Goal: Task Accomplishment & Management: Use online tool/utility

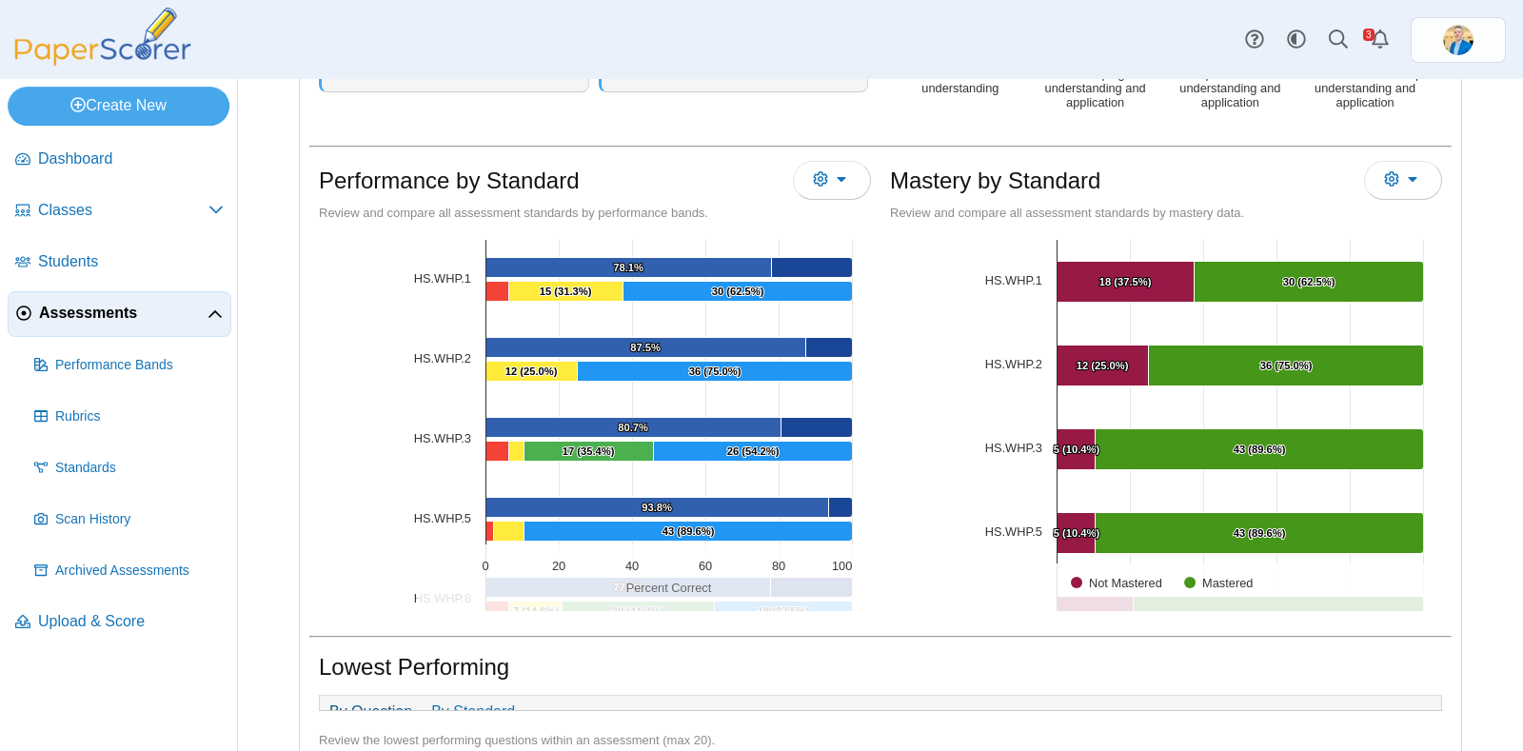
scroll to position [920, 0]
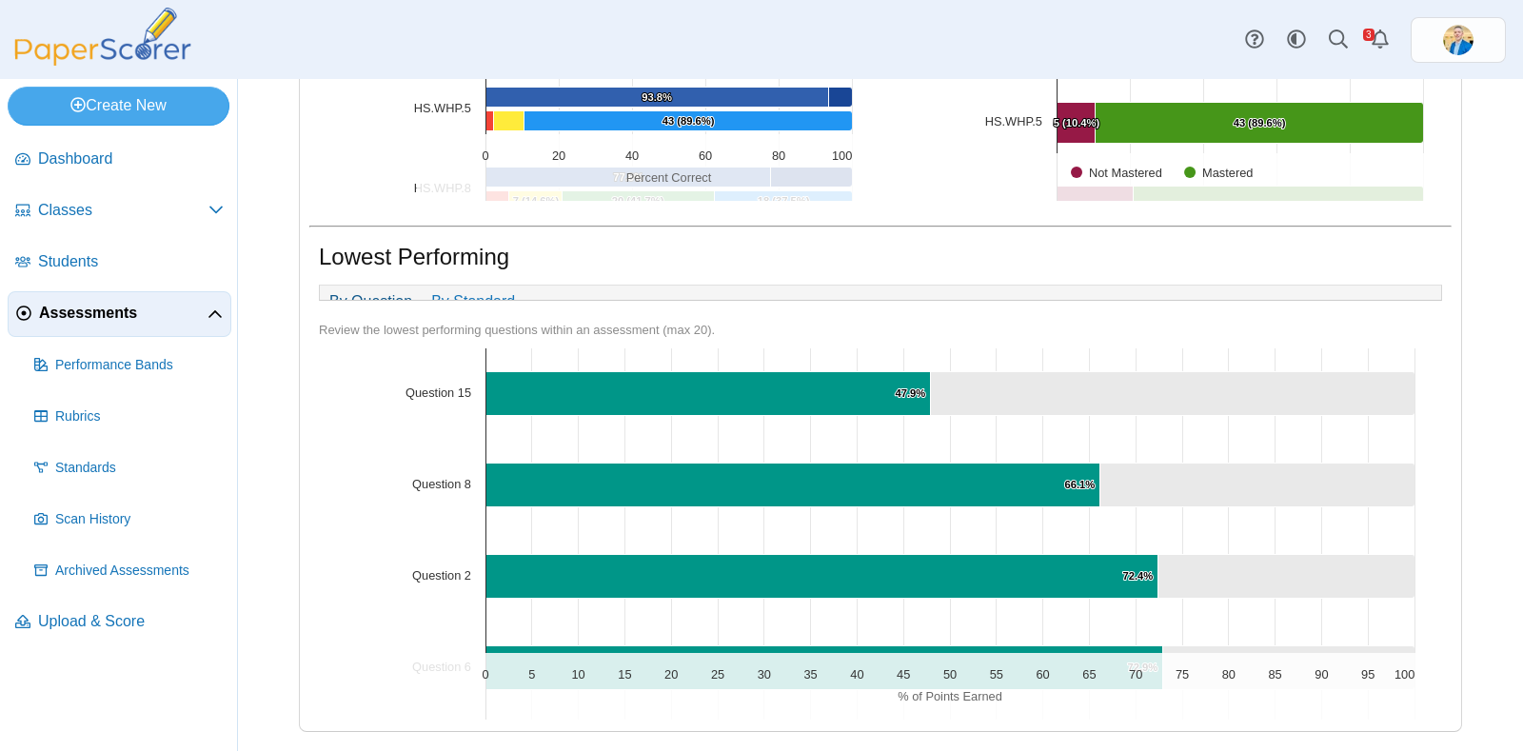
click at [93, 306] on span "Assessments" at bounding box center [123, 313] width 168 height 21
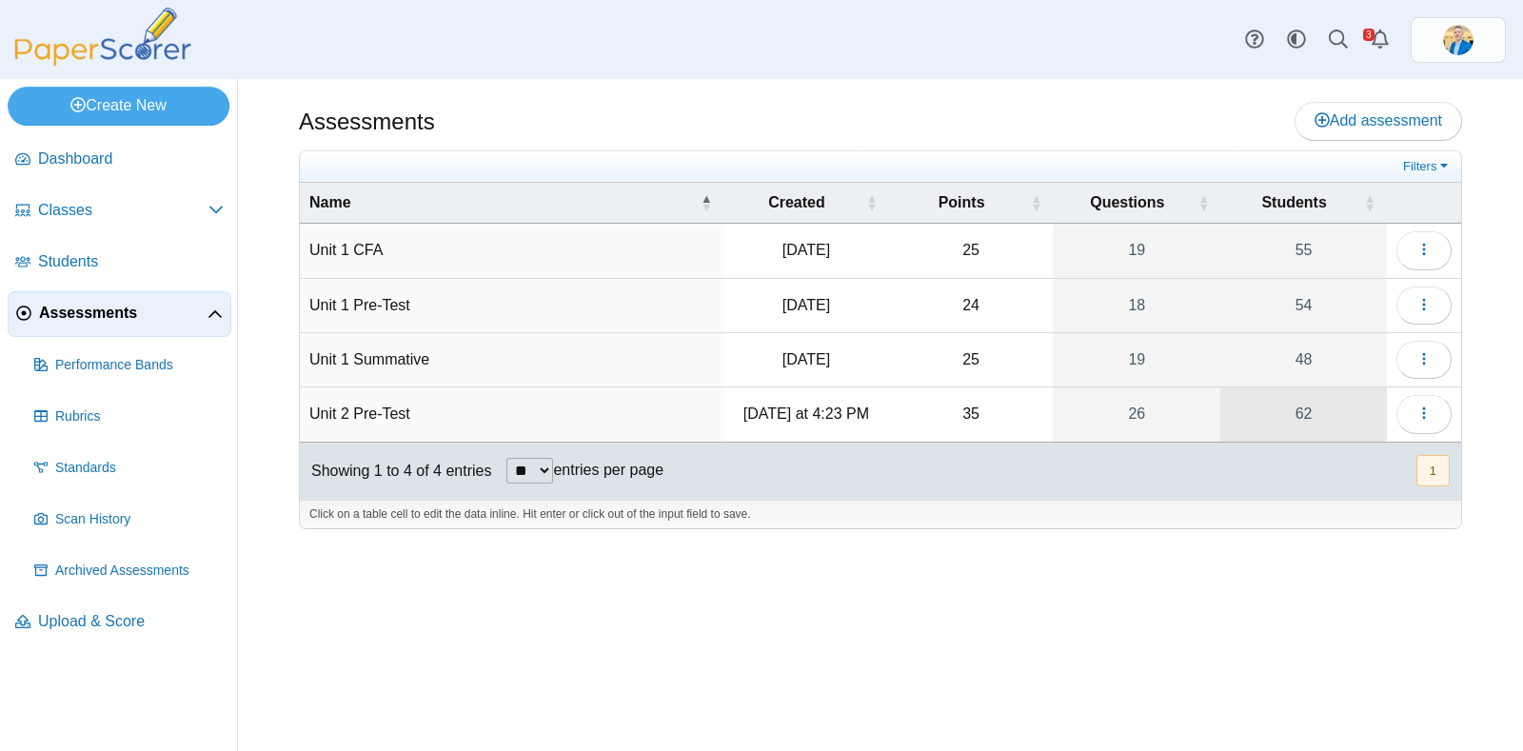
click at [1305, 406] on link "62" at bounding box center [1303, 413] width 167 height 53
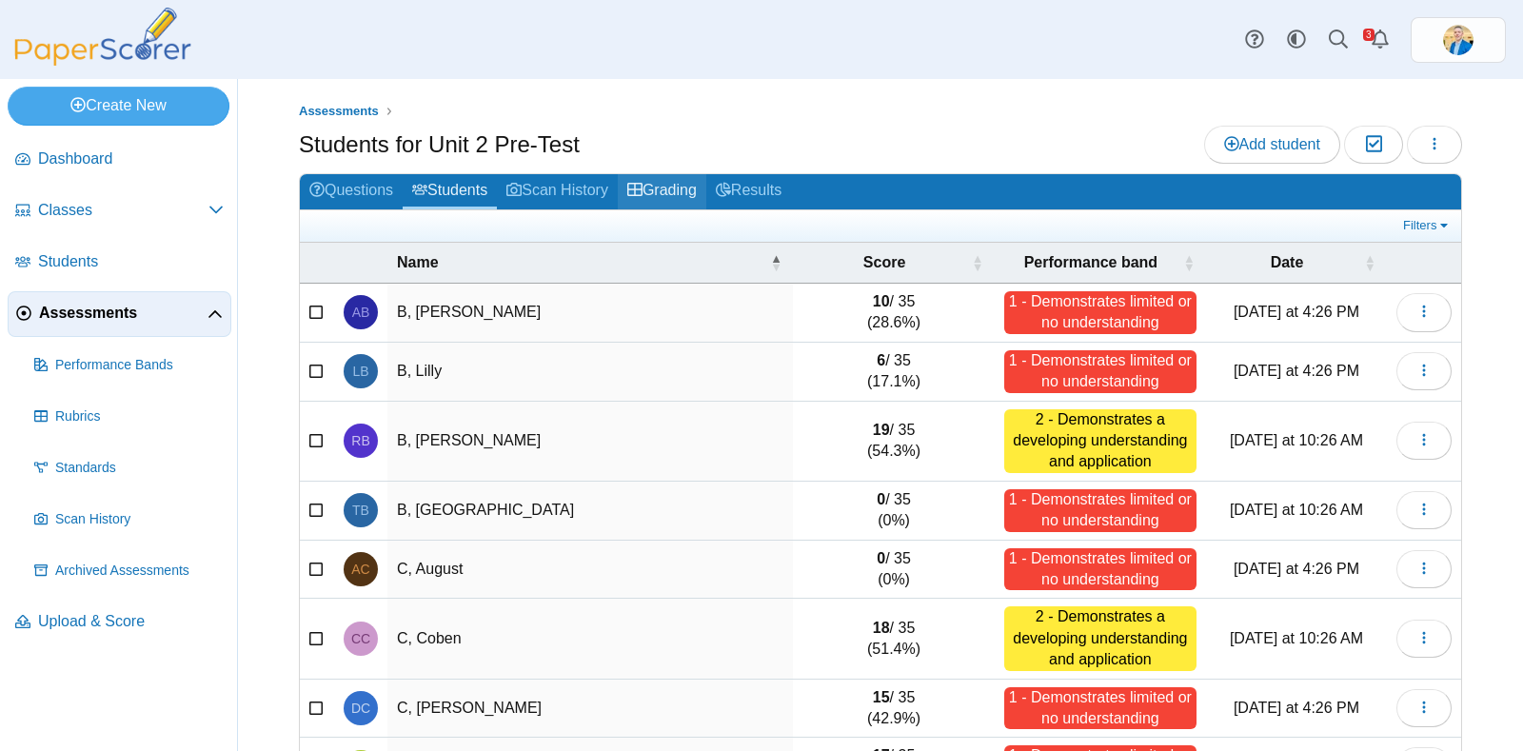
click at [682, 178] on link "Grading" at bounding box center [662, 191] width 89 height 35
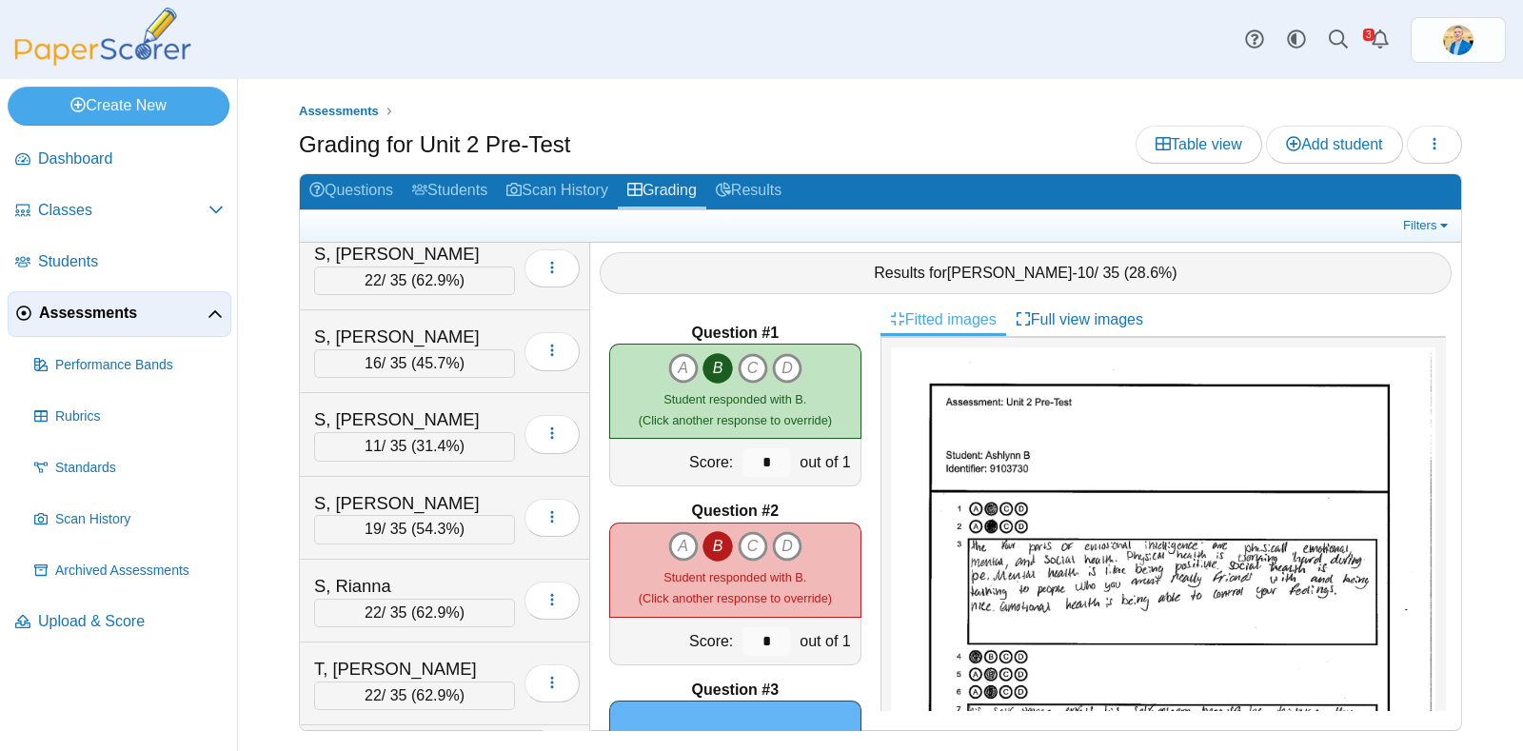
scroll to position [4623, 0]
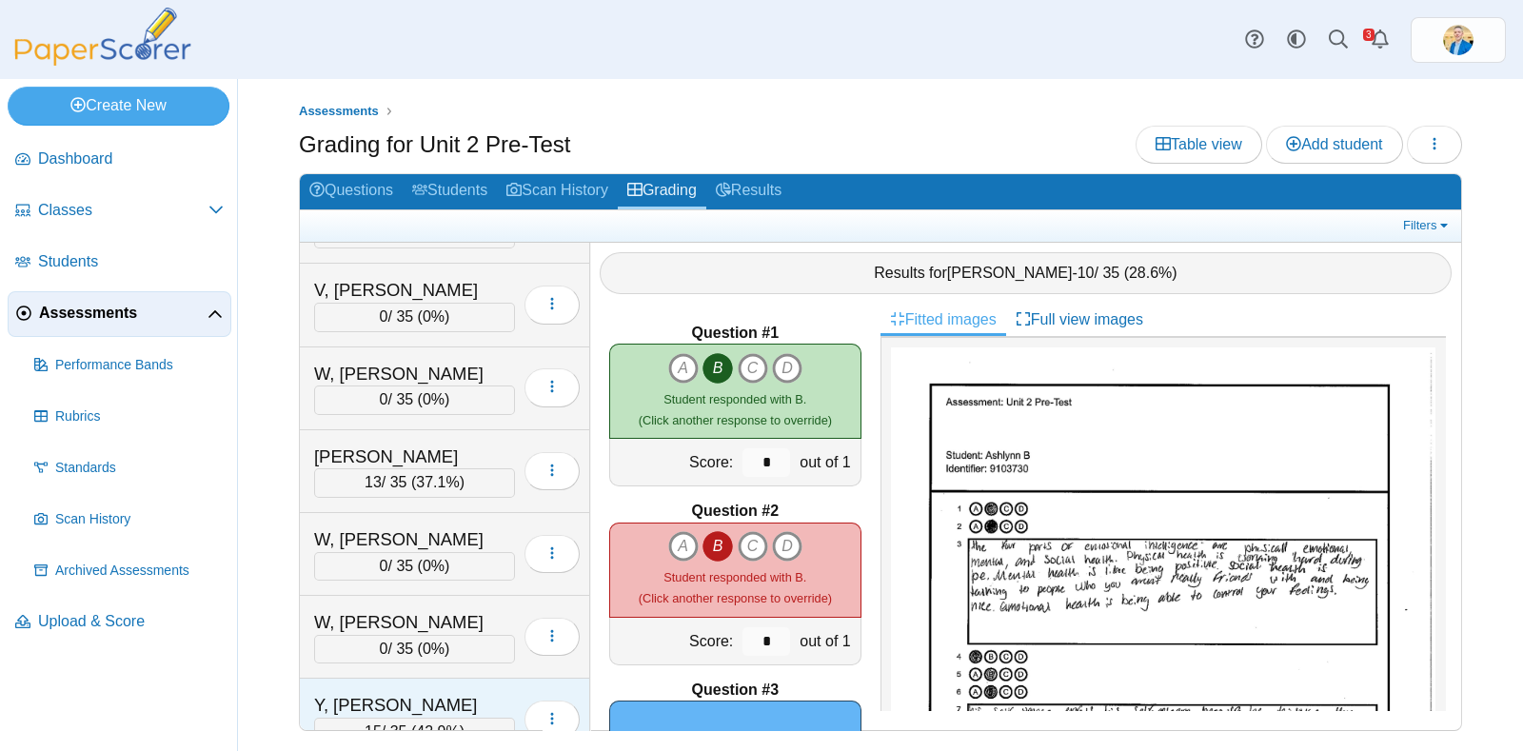
click at [411, 693] on div "Y, Shepard" at bounding box center [409, 705] width 190 height 25
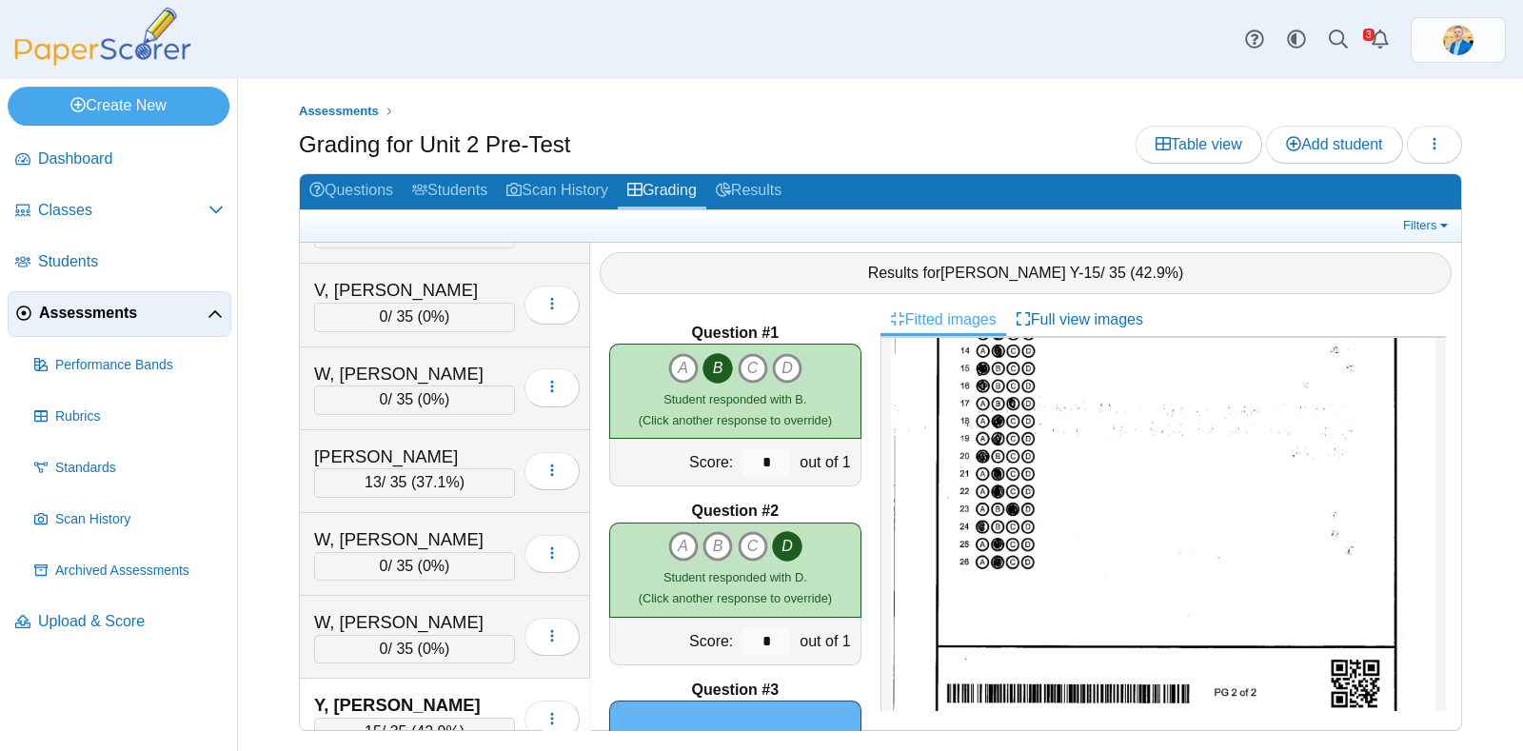
scroll to position [0, 0]
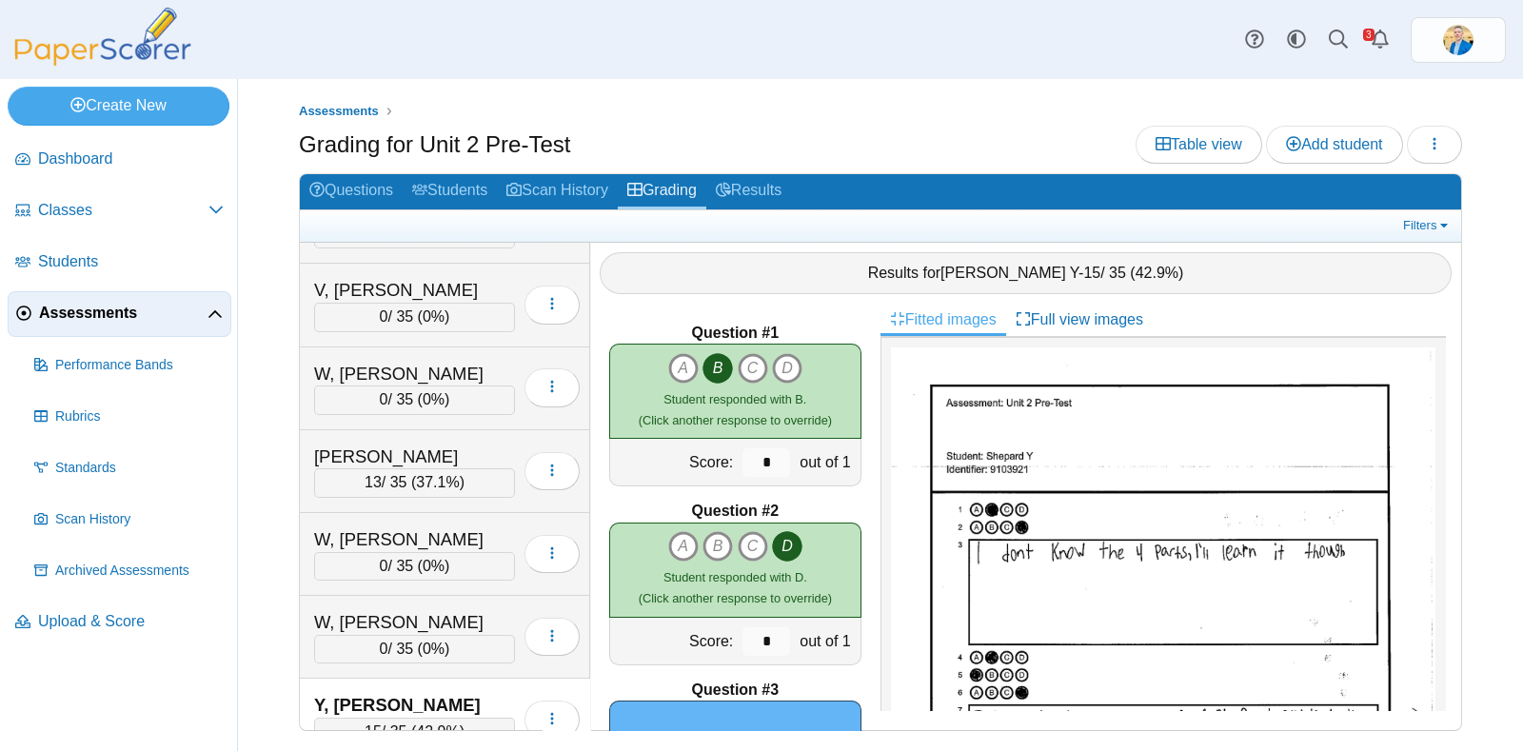
click at [120, 303] on span "Assessments" at bounding box center [123, 313] width 168 height 21
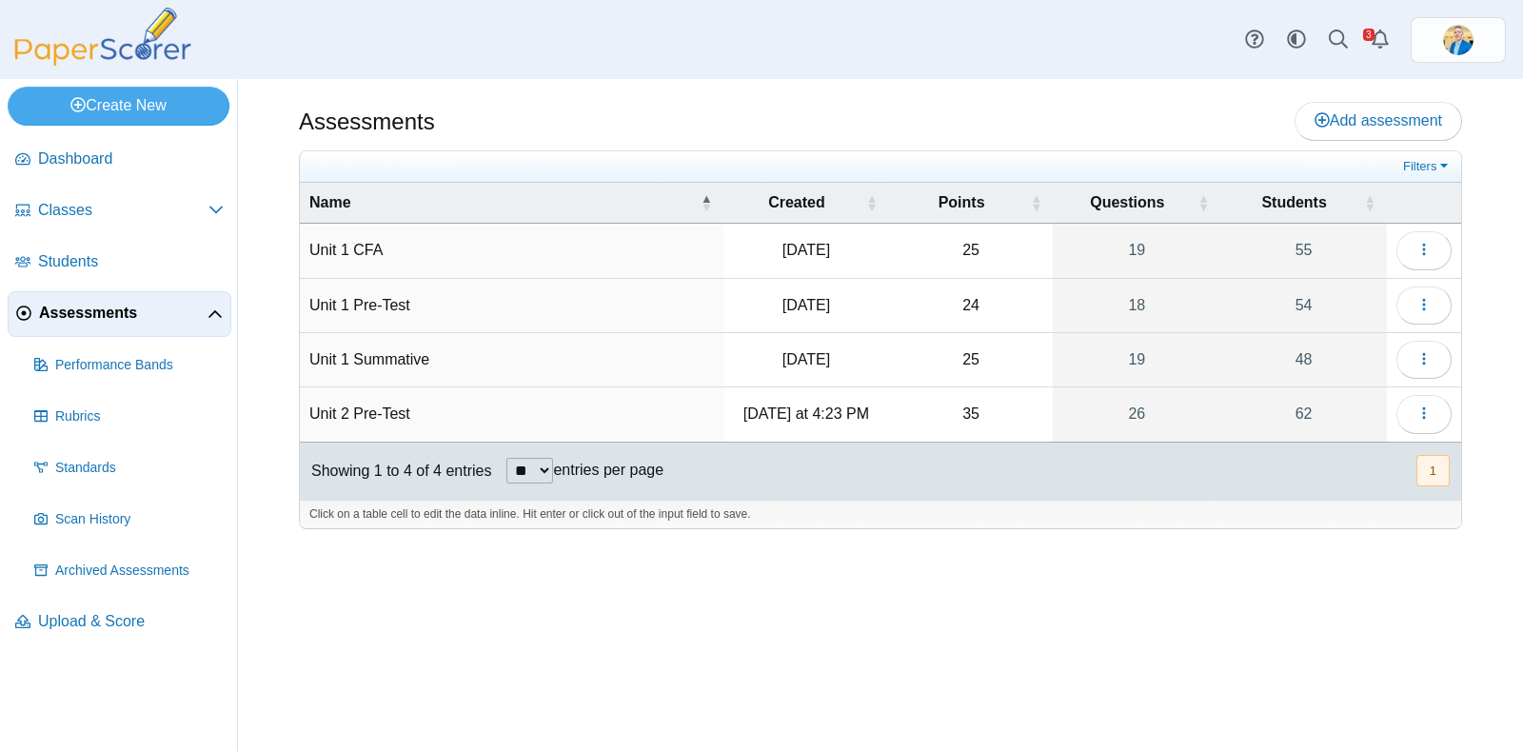
click at [120, 303] on span "Assessments" at bounding box center [123, 313] width 168 height 21
